Goal: Task Accomplishment & Management: Manage account settings

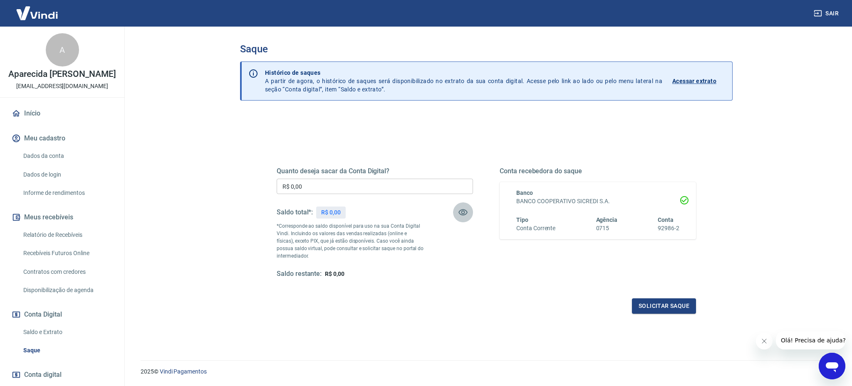
click at [462, 214] on icon "button" at bounding box center [463, 213] width 10 height 10
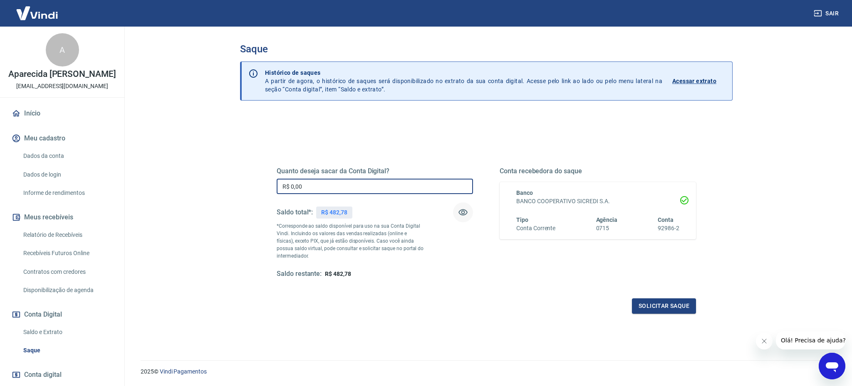
drag, startPoint x: 354, startPoint y: 187, endPoint x: 222, endPoint y: 180, distance: 132.1
click at [222, 180] on div "Saque Histórico de saques A partir de agora, o histórico de saques será disponi…" at bounding box center [486, 189] width 532 height 324
type input "R$ 482,78"
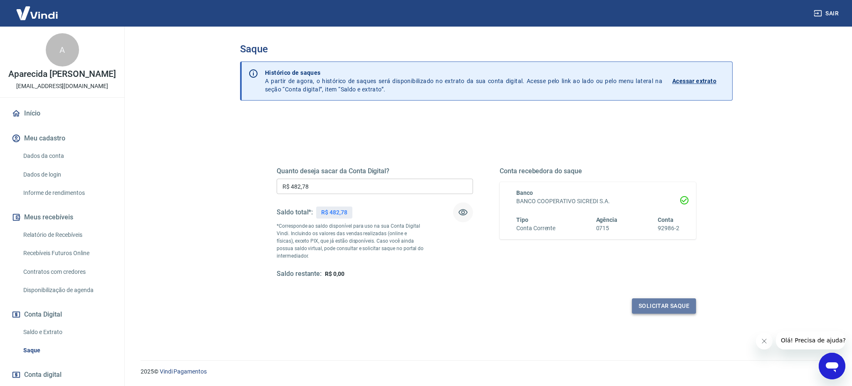
click at [668, 306] on button "Solicitar saque" at bounding box center [664, 306] width 64 height 15
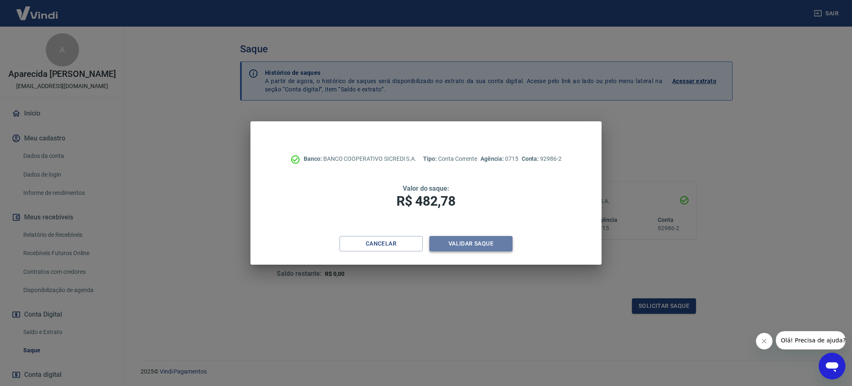
click at [459, 243] on button "Validar saque" at bounding box center [470, 243] width 83 height 15
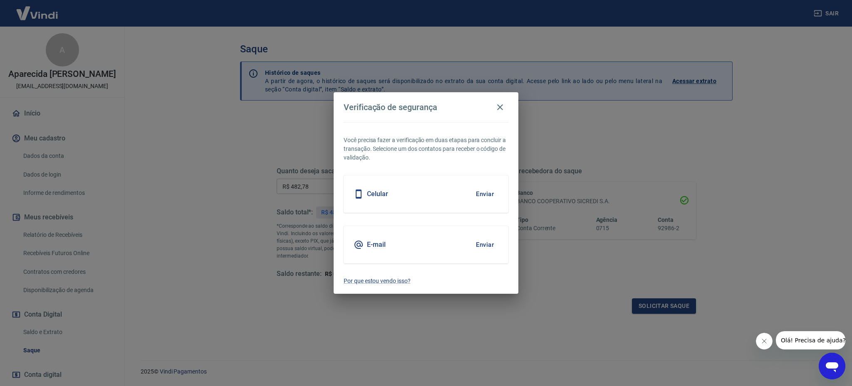
drag, startPoint x: 465, startPoint y: 195, endPoint x: 475, endPoint y: 194, distance: 10.1
click at [465, 195] on div "Celular Enviar" at bounding box center [426, 194] width 165 height 37
click at [475, 194] on button "Enviar" at bounding box center [484, 194] width 27 height 17
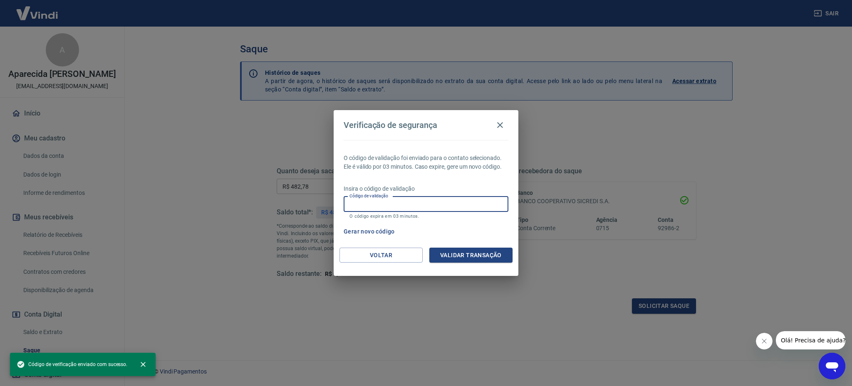
click at [416, 211] on input "Código de validação" at bounding box center [426, 204] width 165 height 15
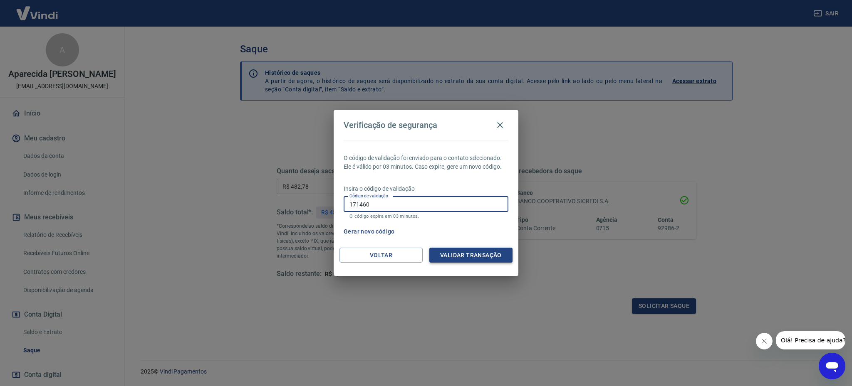
type input "171460"
click at [469, 253] on button "Validar transação" at bounding box center [470, 255] width 83 height 15
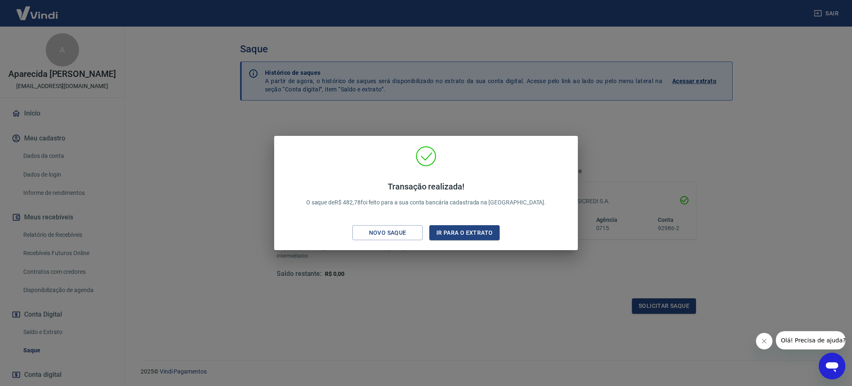
drag, startPoint x: 682, startPoint y: 123, endPoint x: 738, endPoint y: 0, distance: 134.8
click at [682, 121] on div "Transação realizada! O saque de R$ 482,78 foi feito para a sua conta bancária c…" at bounding box center [426, 193] width 852 height 386
